Goal: Task Accomplishment & Management: Manage account settings

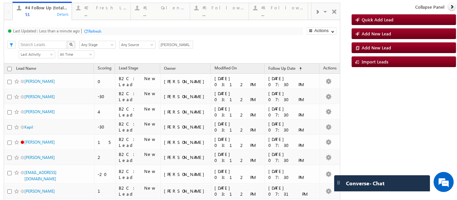
click at [10, 69] on input "checkbox" at bounding box center [9, 69] width 4 height 4
checkbox input "true"
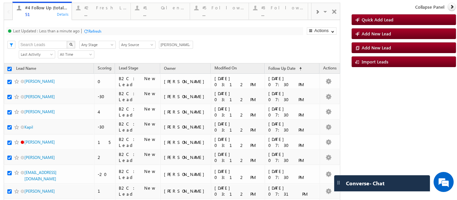
checkbox input "true"
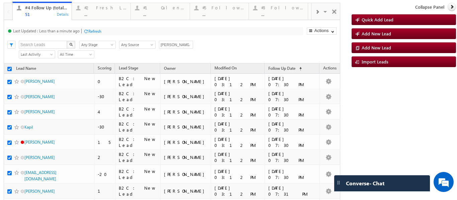
checkbox input "true"
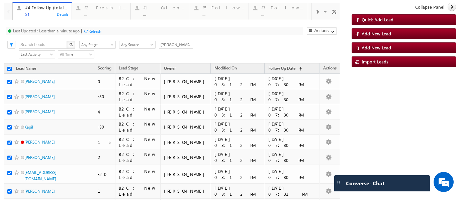
checkbox input "true"
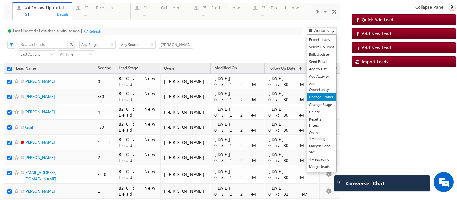
click at [319, 98] on link "Change Owner" at bounding box center [321, 97] width 29 height 7
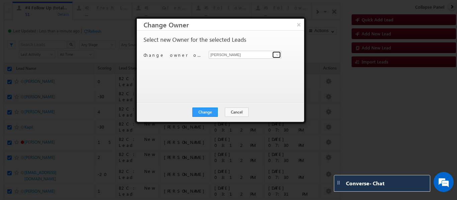
click at [274, 54] on link at bounding box center [276, 54] width 8 height 7
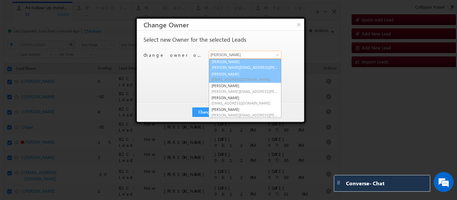
scroll to position [12, 0]
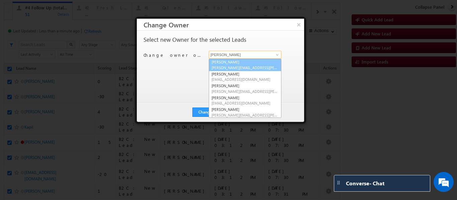
click at [235, 62] on link "Rajib Chowdhury rajib.chowdhury@upgrad.com" at bounding box center [245, 65] width 73 height 13
type input "Rajib Chowdhury"
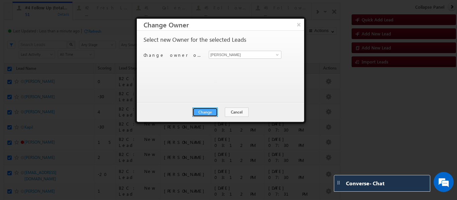
click at [210, 112] on button "Change" at bounding box center [204, 112] width 25 height 9
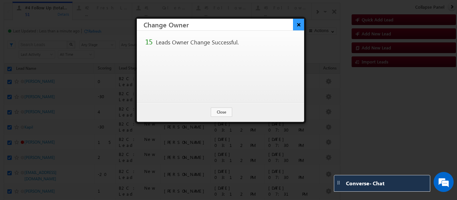
click at [297, 24] on button "×" at bounding box center [298, 25] width 11 height 12
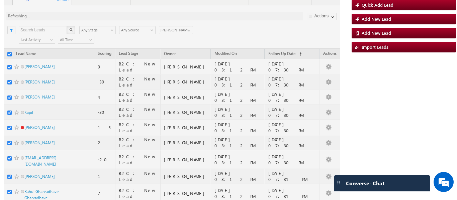
scroll to position [147, 0]
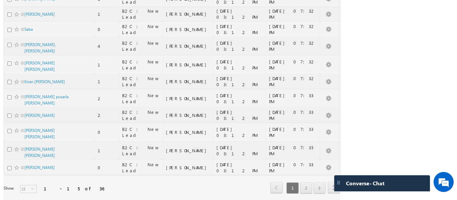
checkbox input "false"
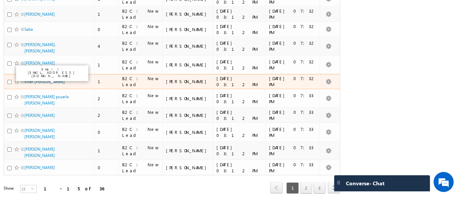
click at [40, 79] on link "Kiran Roundhal Roundhal" at bounding box center [44, 81] width 40 height 5
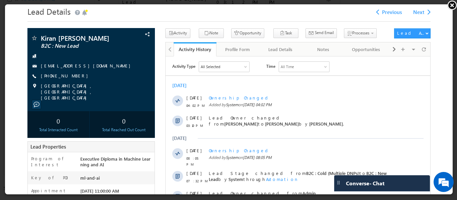
scroll to position [0, 0]
click at [54, 75] on link "+91-7039851004" at bounding box center [65, 75] width 50 height 6
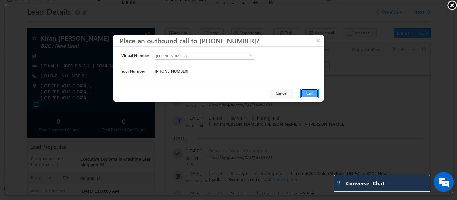
drag, startPoint x: 312, startPoint y: 92, endPoint x: 150, endPoint y: 39, distance: 170.7
click at [312, 92] on button "Call" at bounding box center [309, 92] width 18 height 9
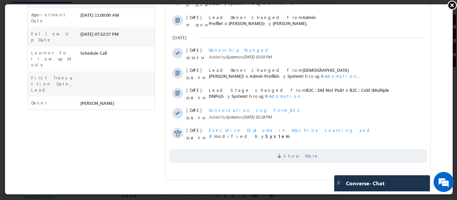
scroll to position [197, 0]
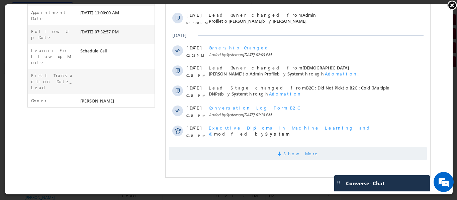
click at [292, 149] on span "Show More" at bounding box center [300, 153] width 35 height 13
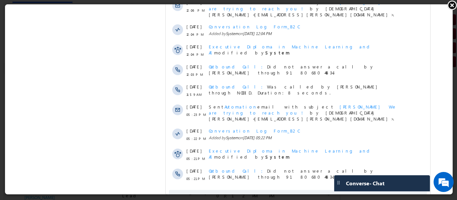
scroll to position [388, 0]
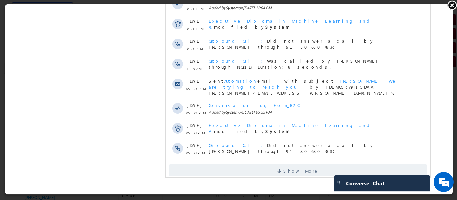
click at [293, 160] on div "Show More" at bounding box center [297, 169] width 265 height 18
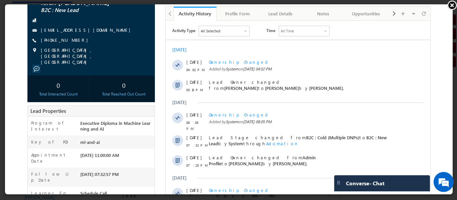
scroll to position [0, 0]
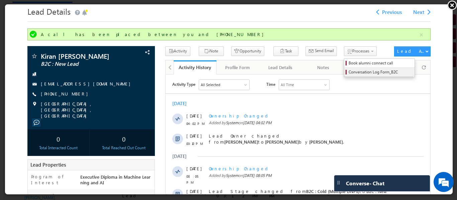
click at [348, 70] on span "Conversation Log Form_B2C" at bounding box center [380, 72] width 64 height 6
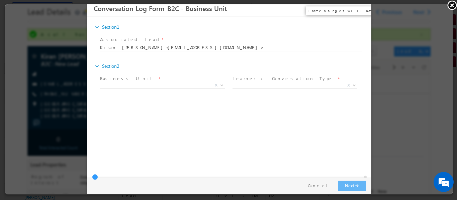
click at [359, 7] on button "×" at bounding box center [360, 8] width 11 height 12
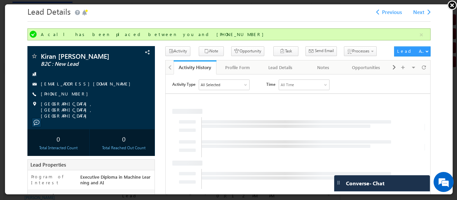
click at [453, 2] on link at bounding box center [452, 5] width 10 height 10
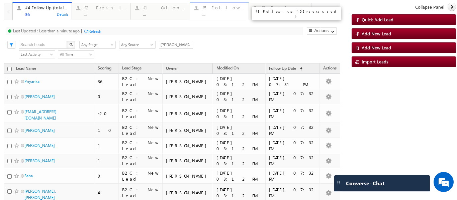
click at [208, 11] on div "#5 Follow-up [ 0 Interacted ] ..." at bounding box center [223, 10] width 42 height 13
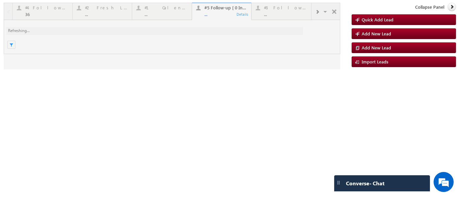
click at [222, 13] on div at bounding box center [172, 36] width 336 height 67
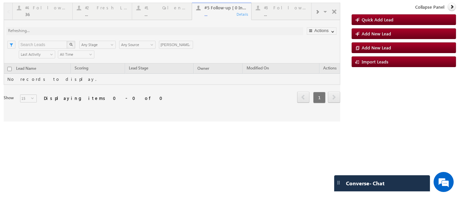
click at [189, 46] on div at bounding box center [172, 62] width 336 height 119
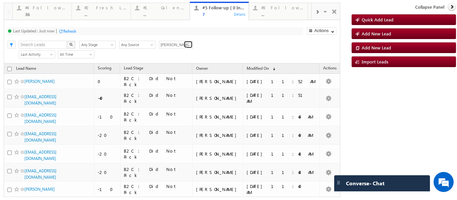
click at [189, 46] on span at bounding box center [188, 45] width 5 height 5
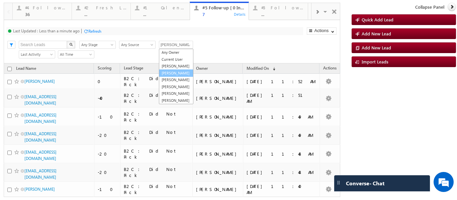
click at [170, 77] on link "Rajib Chowdhury" at bounding box center [176, 74] width 34 height 8
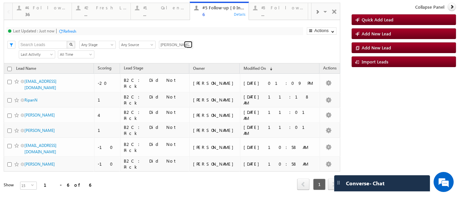
click at [187, 47] on span at bounding box center [188, 45] width 5 height 5
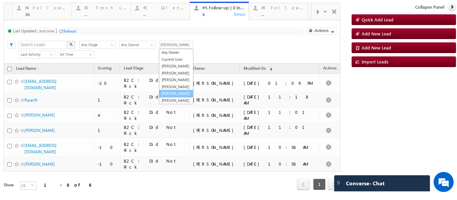
scroll to position [7, 0]
click at [176, 98] on link "Sphoorthi Valmiki" at bounding box center [176, 94] width 34 height 8
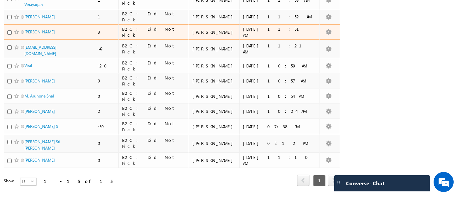
scroll to position [0, 0]
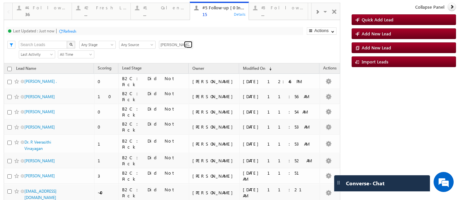
click at [188, 45] on span at bounding box center [188, 45] width 5 height 5
click at [207, 50] on div "Last Updated : Just now Refresh Refreshing... Search X Lead Stage Any Stage Any…" at bounding box center [172, 41] width 336 height 43
click at [190, 45] on span at bounding box center [188, 45] width 5 height 5
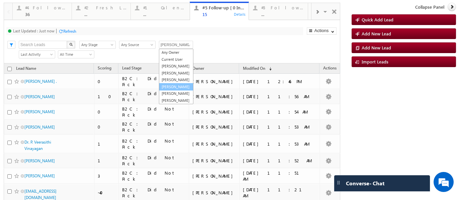
click at [176, 91] on link "Smrita Panday" at bounding box center [176, 87] width 34 height 8
type input "Smrita Panday"
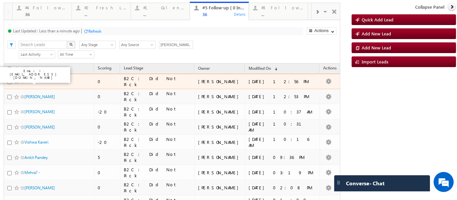
click at [26, 80] on link "Atul" at bounding box center [27, 81] width 7 height 5
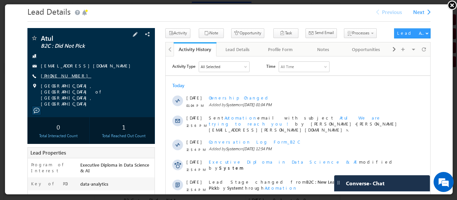
click at [58, 76] on link "+91-8285999913" at bounding box center [65, 75] width 50 height 6
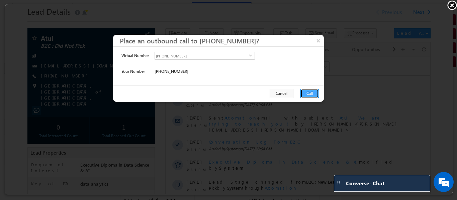
drag, startPoint x: 306, startPoint y: 92, endPoint x: 67, endPoint y: 15, distance: 251.8
click at [306, 92] on button "Call" at bounding box center [309, 92] width 18 height 9
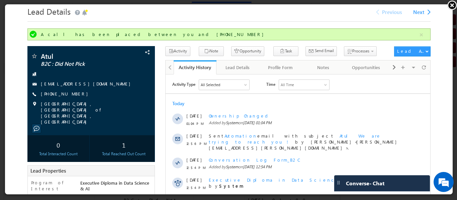
click at [450, 4] on link at bounding box center [452, 5] width 10 height 10
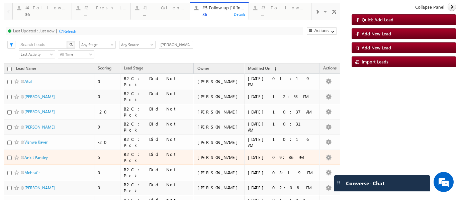
scroll to position [139, 0]
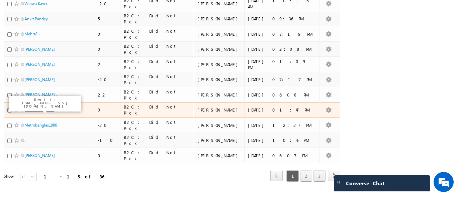
drag, startPoint x: 34, startPoint y: 111, endPoint x: 55, endPoint y: 108, distance: 20.6
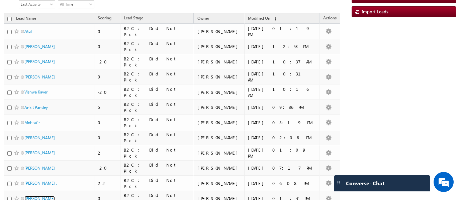
scroll to position [0, 0]
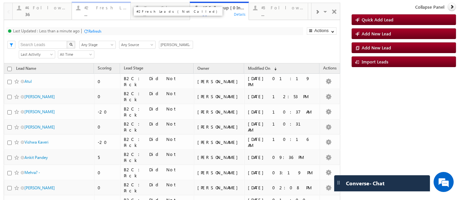
click at [109, 9] on div "#2 Fresh Leads (Not Called)" at bounding box center [105, 7] width 42 height 5
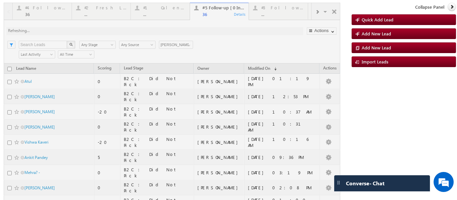
click at [62, 14] on div at bounding box center [172, 171] width 336 height 336
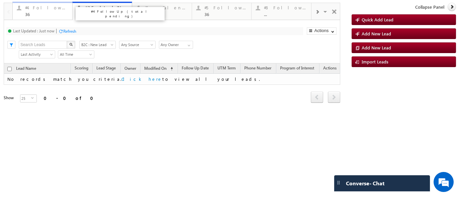
click at [60, 12] on div "36" at bounding box center [46, 14] width 43 height 5
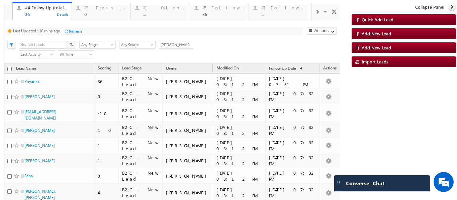
click at [11, 69] on input "checkbox" at bounding box center [9, 69] width 4 height 4
checkbox input "true"
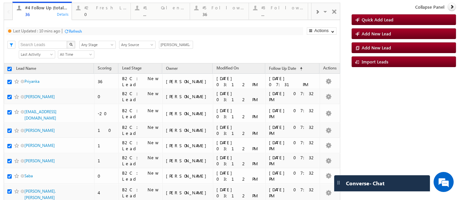
checkbox input "true"
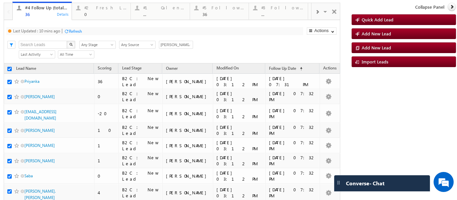
checkbox input "true"
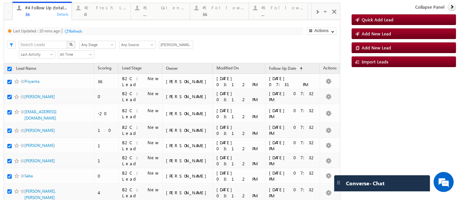
checkbox input "true"
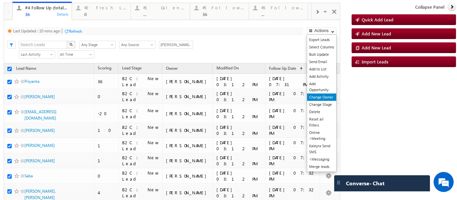
click at [320, 98] on link "Change Owner" at bounding box center [321, 97] width 29 height 7
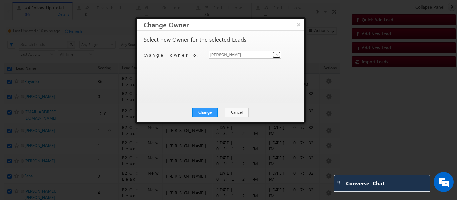
click at [276, 57] on span at bounding box center [277, 54] width 5 height 5
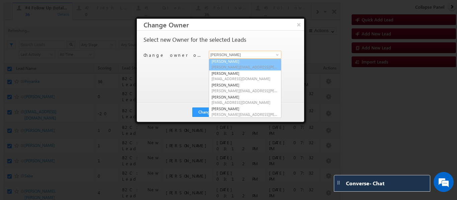
scroll to position [12, 0]
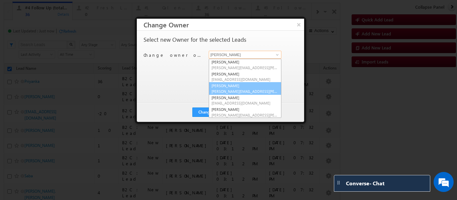
checkbox input "false"
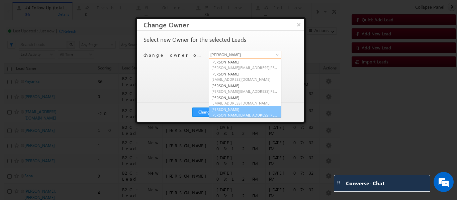
scroll to position [13, 0]
click at [225, 112] on span "veerendra.singh@upgrad.com" at bounding box center [244, 114] width 67 height 5
type input "Veerendra Singh"
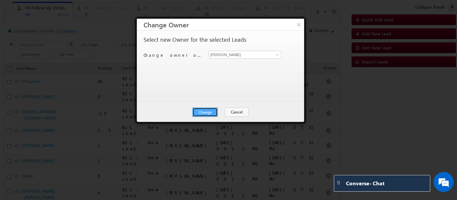
click at [209, 112] on button "Change" at bounding box center [204, 112] width 25 height 9
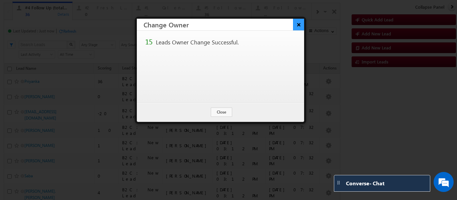
click at [300, 25] on button "×" at bounding box center [298, 25] width 11 height 12
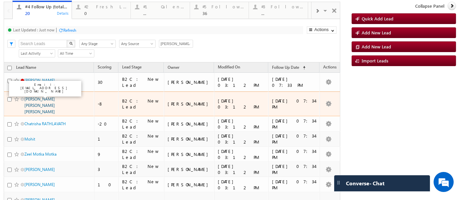
scroll to position [0, 0]
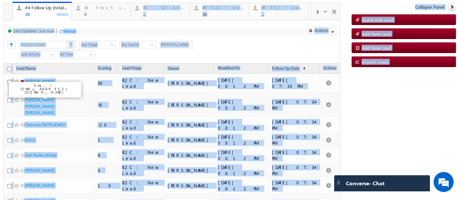
click at [118, 27] on div "Last Updated : Just now Refresh Refreshing... Search X Lead Stage Any Stage Any…" at bounding box center [172, 41] width 336 height 43
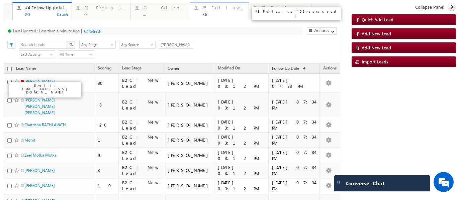
click at [217, 9] on div "#5 Follow-up [ 0 Interacted ]" at bounding box center [223, 7] width 42 height 5
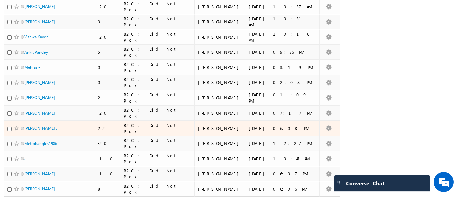
scroll to position [139, 0]
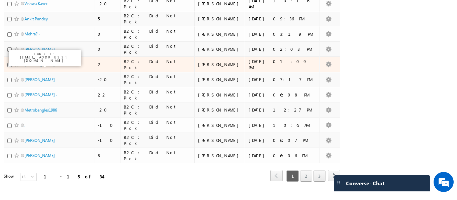
drag, startPoint x: 41, startPoint y: 64, endPoint x: 48, endPoint y: 64, distance: 7.0
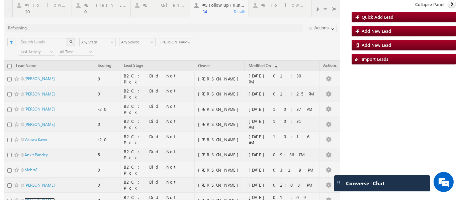
scroll to position [0, 0]
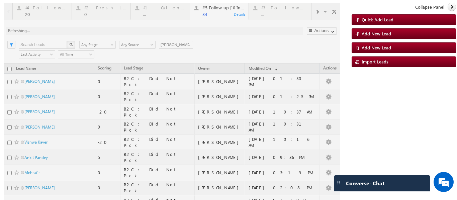
click at [33, 18] on div at bounding box center [172, 171] width 336 height 336
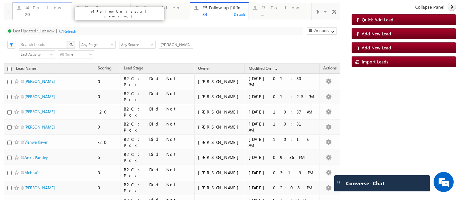
click at [44, 12] on div "20" at bounding box center [46, 14] width 42 height 5
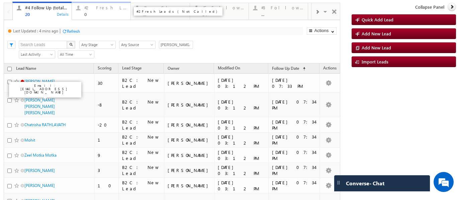
click at [90, 11] on div "#2 Fresh Leads (Not Called) 0" at bounding box center [105, 10] width 42 height 13
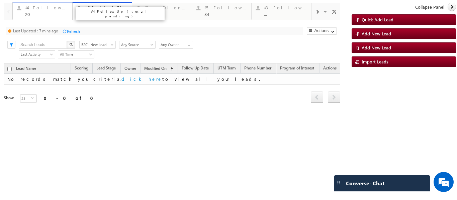
click at [32, 11] on div "#4 Follow Up (total pending) 20" at bounding box center [46, 10] width 43 height 13
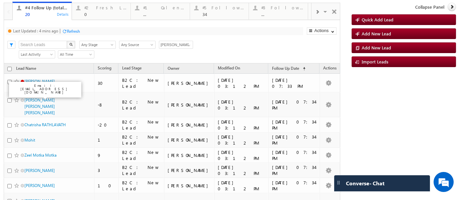
click at [9, 71] on input "checkbox" at bounding box center [9, 69] width 4 height 4
checkbox input "true"
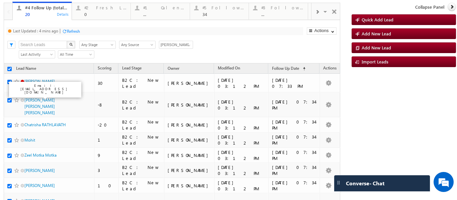
checkbox input "true"
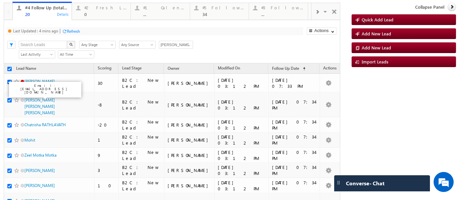
checkbox input "true"
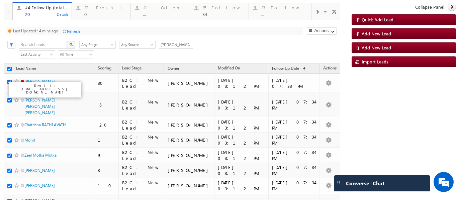
checkbox input "true"
click at [8, 68] on input "checkbox" at bounding box center [9, 69] width 4 height 4
checkbox input "false"
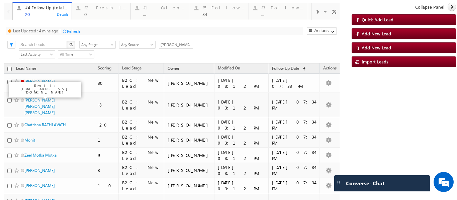
checkbox input "false"
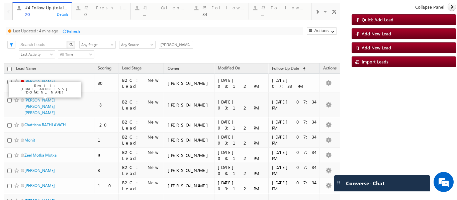
checkbox input "false"
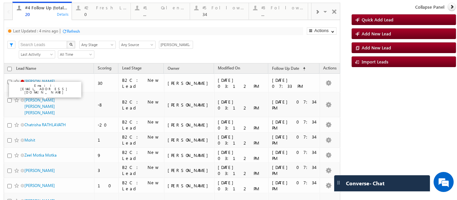
checkbox input "false"
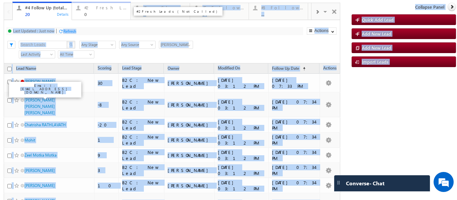
drag, startPoint x: 100, startPoint y: 14, endPoint x: 97, endPoint y: 12, distance: 3.9
click at [95, 11] on div "#2 Fresh Leads (Not Called) 0" at bounding box center [105, 10] width 42 height 13
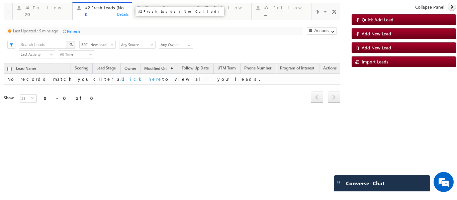
click at [107, 10] on div "#2 Fresh Leads (Not Called)" at bounding box center [106, 7] width 43 height 5
click at [117, 20] on div "#4 Follow Up (total pending) 20 Details #2 Fresh Leads (Not Called) 0 Details #…" at bounding box center [172, 62] width 336 height 119
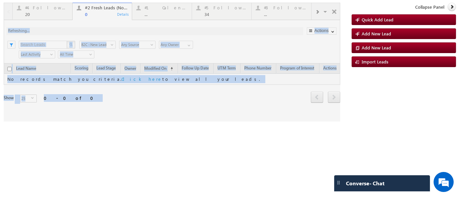
click at [292, 58] on div at bounding box center [172, 62] width 336 height 119
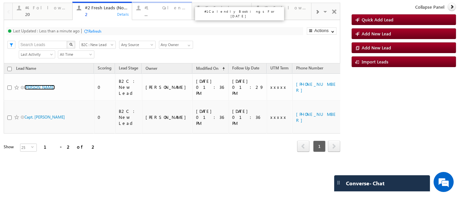
click at [152, 14] on div "..." at bounding box center [165, 14] width 43 height 5
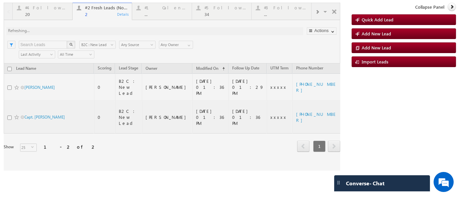
click at [44, 10] on div at bounding box center [172, 87] width 336 height 168
click at [41, 11] on div at bounding box center [172, 87] width 336 height 168
click at [55, 17] on div at bounding box center [172, 87] width 336 height 168
click at [49, 7] on div at bounding box center [172, 87] width 336 height 168
click at [45, 12] on div at bounding box center [172, 87] width 336 height 168
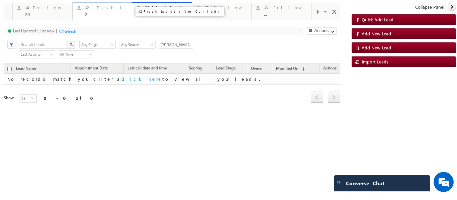
click at [92, 14] on div "2" at bounding box center [106, 14] width 43 height 5
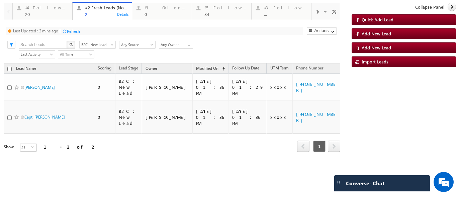
click at [91, 12] on p "#4 Follow Up (total pending)" at bounding box center [120, 13] width 84 height 9
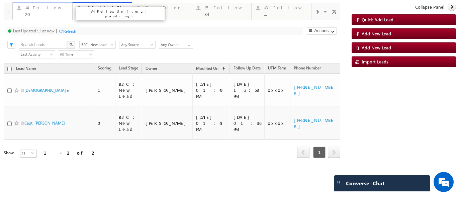
click at [48, 10] on div "#4 Follow Up (total pending)" at bounding box center [46, 7] width 43 height 5
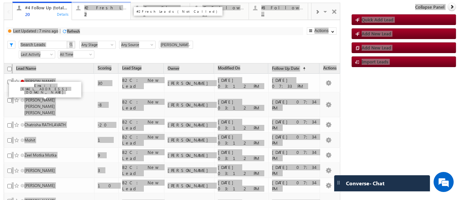
click at [99, 14] on div "2" at bounding box center [105, 14] width 42 height 5
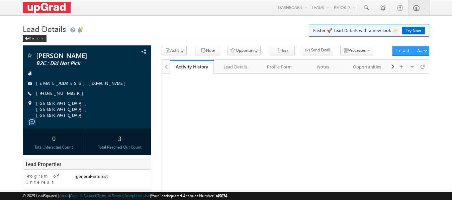
click at [57, 91] on link "[PHONE_NUMBER]" at bounding box center [61, 93] width 50 height 6
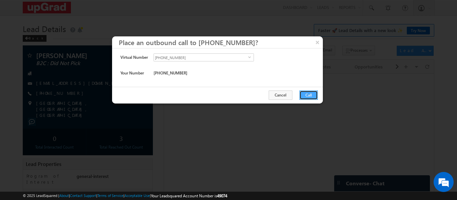
click at [312, 94] on button "Call" at bounding box center [308, 95] width 18 height 9
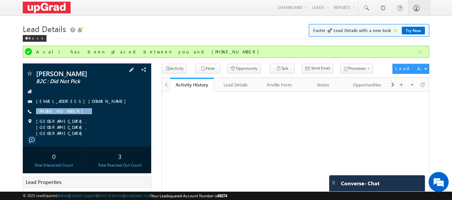
drag, startPoint x: 83, startPoint y: 115, endPoint x: 76, endPoint y: 117, distance: 7.5
click at [76, 117] on div "Shweta Medhe B2C : Did Not Pick shwetamedhe28@gmail.com +91-9763253134" at bounding box center [87, 103] width 122 height 66
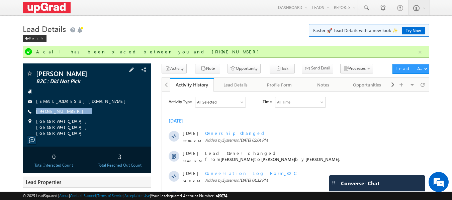
copy div "+91-9763253134"
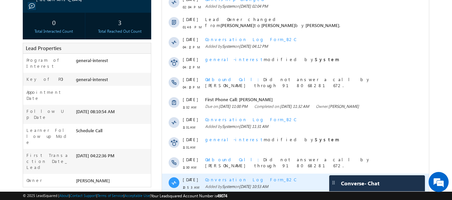
scroll to position [184, 0]
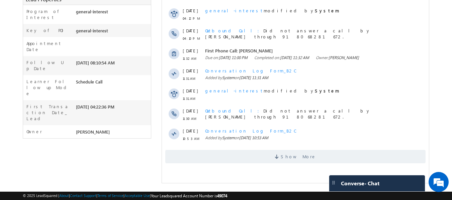
click at [274, 149] on div "Show More" at bounding box center [295, 154] width 267 height 18
click at [281, 160] on span at bounding box center [278, 158] width 6 height 6
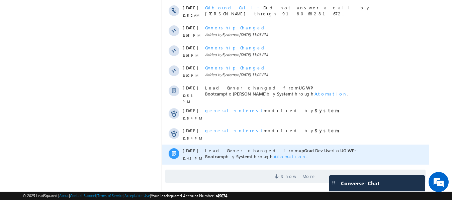
scroll to position [375, 0]
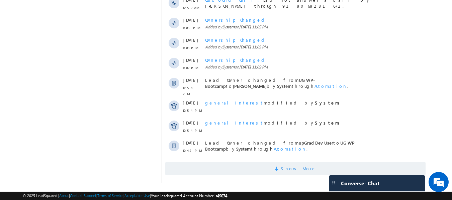
click at [310, 162] on span "Show More" at bounding box center [295, 168] width 260 height 13
click at [282, 168] on span "Show More" at bounding box center [295, 168] width 260 height 13
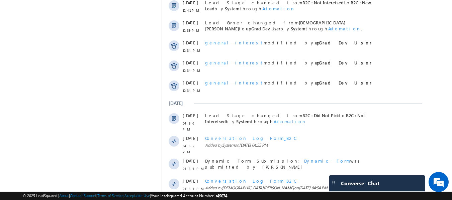
scroll to position [588, 0]
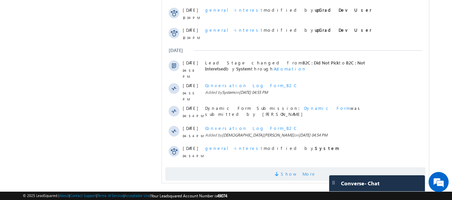
click at [290, 168] on span "Show More" at bounding box center [298, 174] width 35 height 13
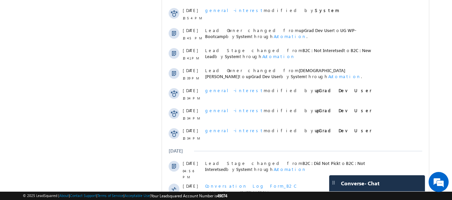
scroll to position [602, 0]
